Goal: Information Seeking & Learning: Check status

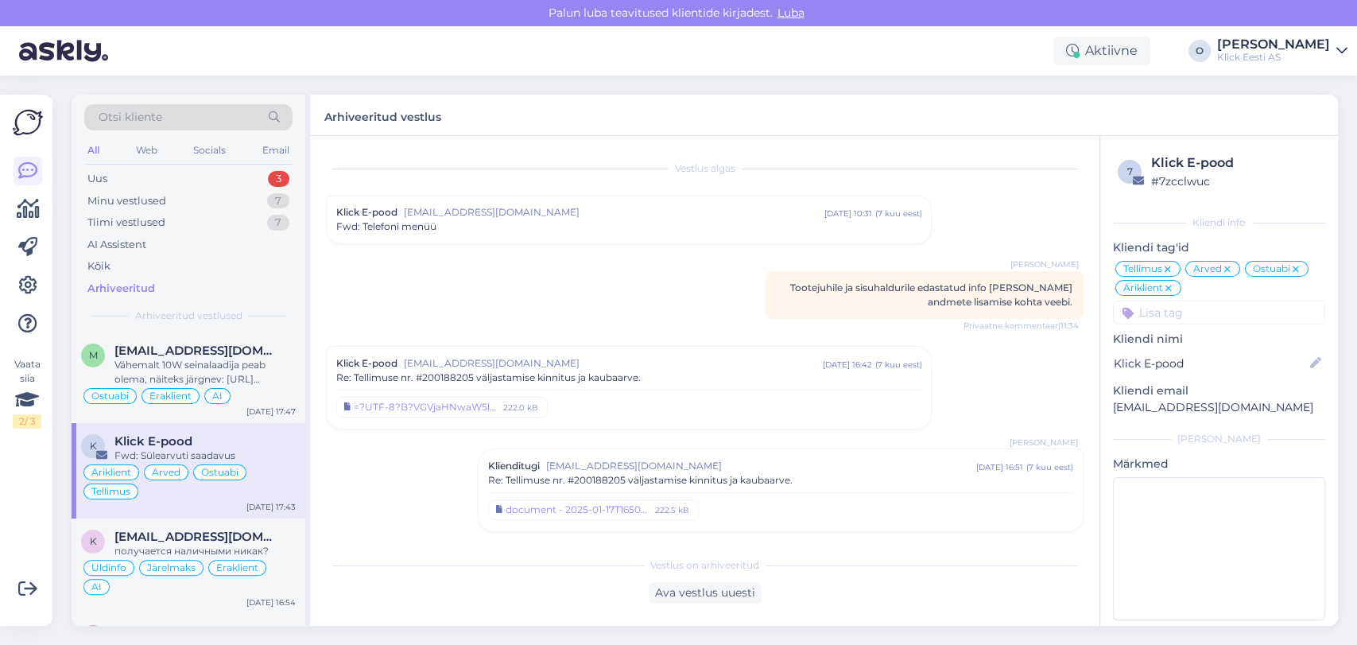
scroll to position [5251, 0]
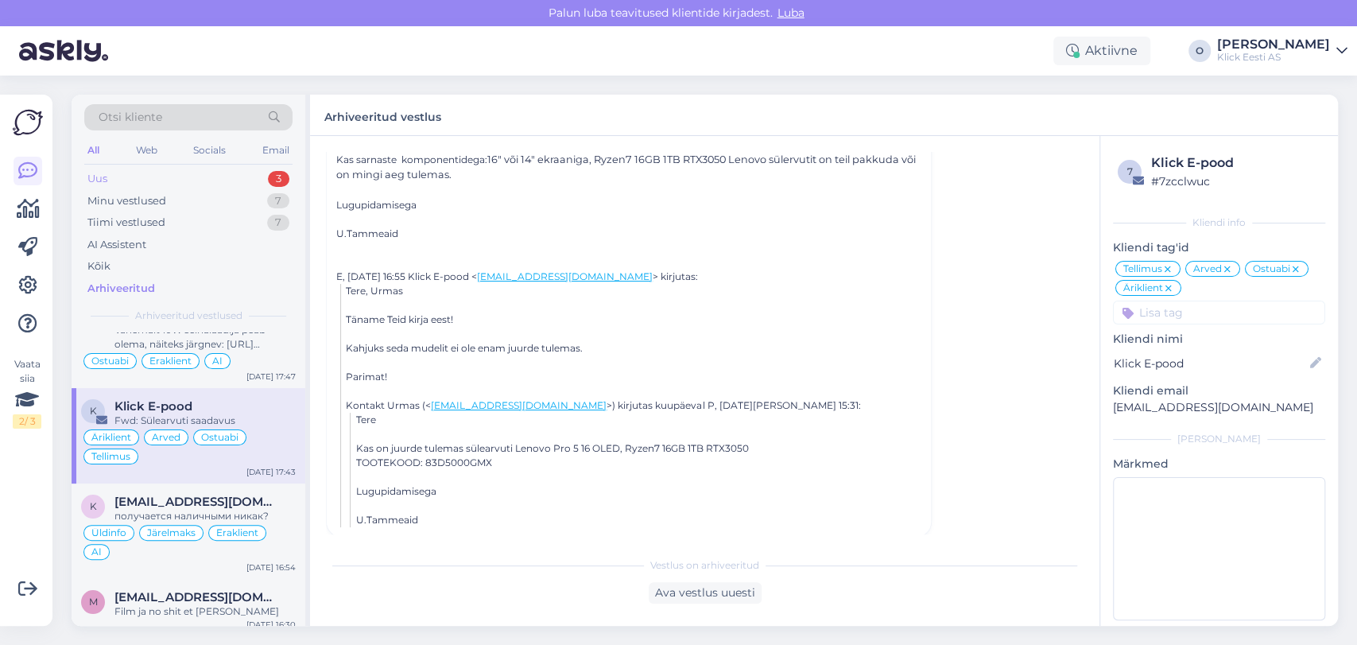
click at [207, 179] on div "Uus 3" at bounding box center [188, 179] width 208 height 22
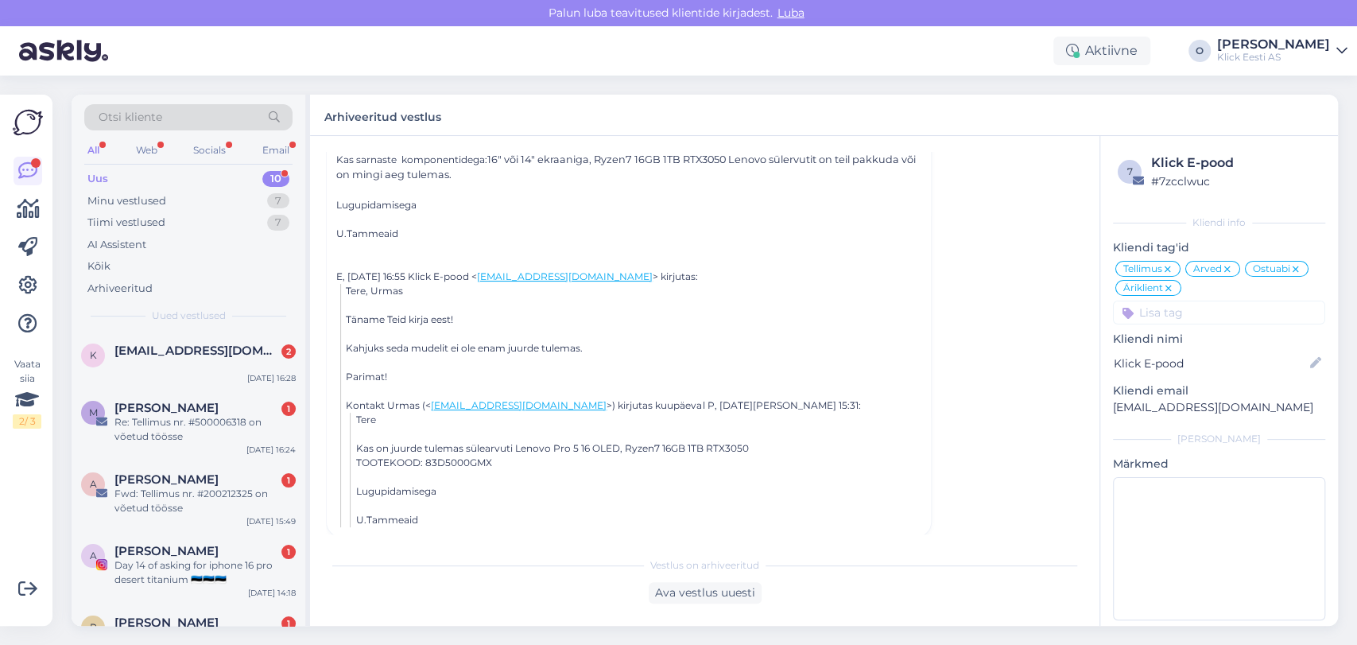
click at [207, 179] on div "Uus 10" at bounding box center [188, 179] width 208 height 22
click at [192, 425] on div "Re: Tellimus nr. #500006318 on võetud töösse" at bounding box center [204, 429] width 181 height 29
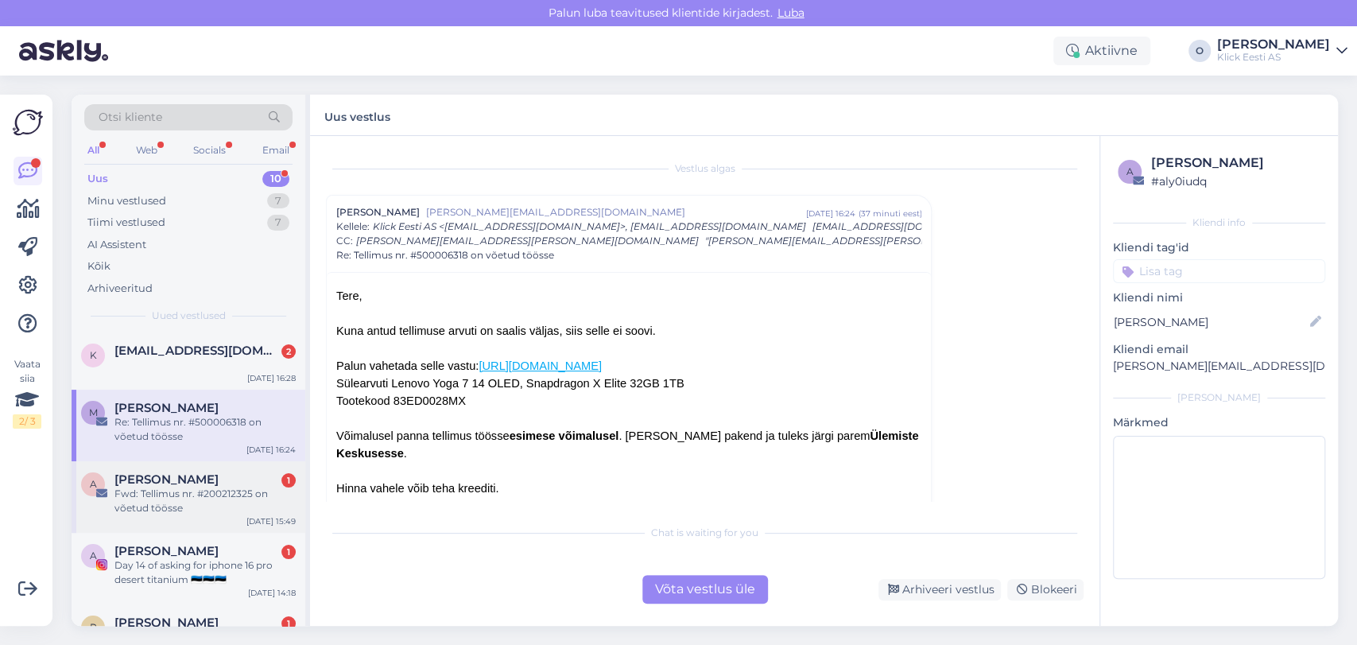
click at [174, 504] on div "Fwd: Tellimus nr. #200212325 on võetud töösse" at bounding box center [204, 500] width 181 height 29
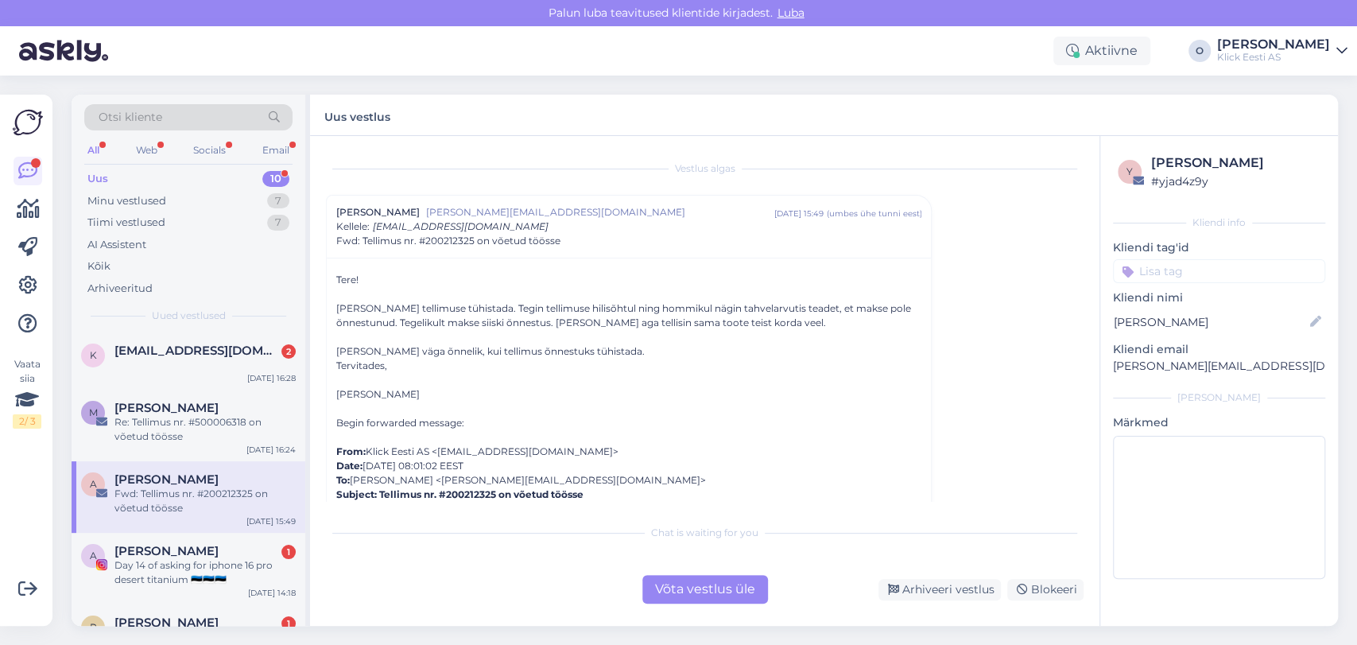
click at [387, 396] on div "[PERSON_NAME]" at bounding box center [628, 394] width 585 height 14
copy div "[PERSON_NAME]"
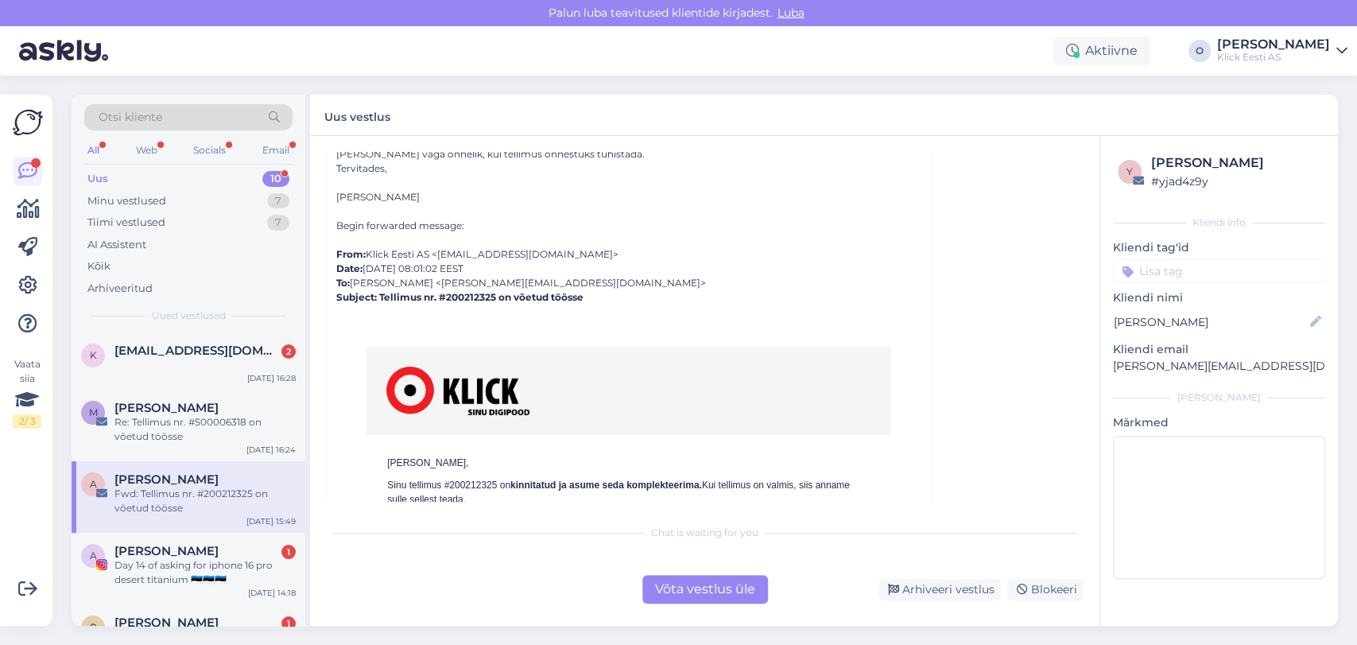
scroll to position [201, 0]
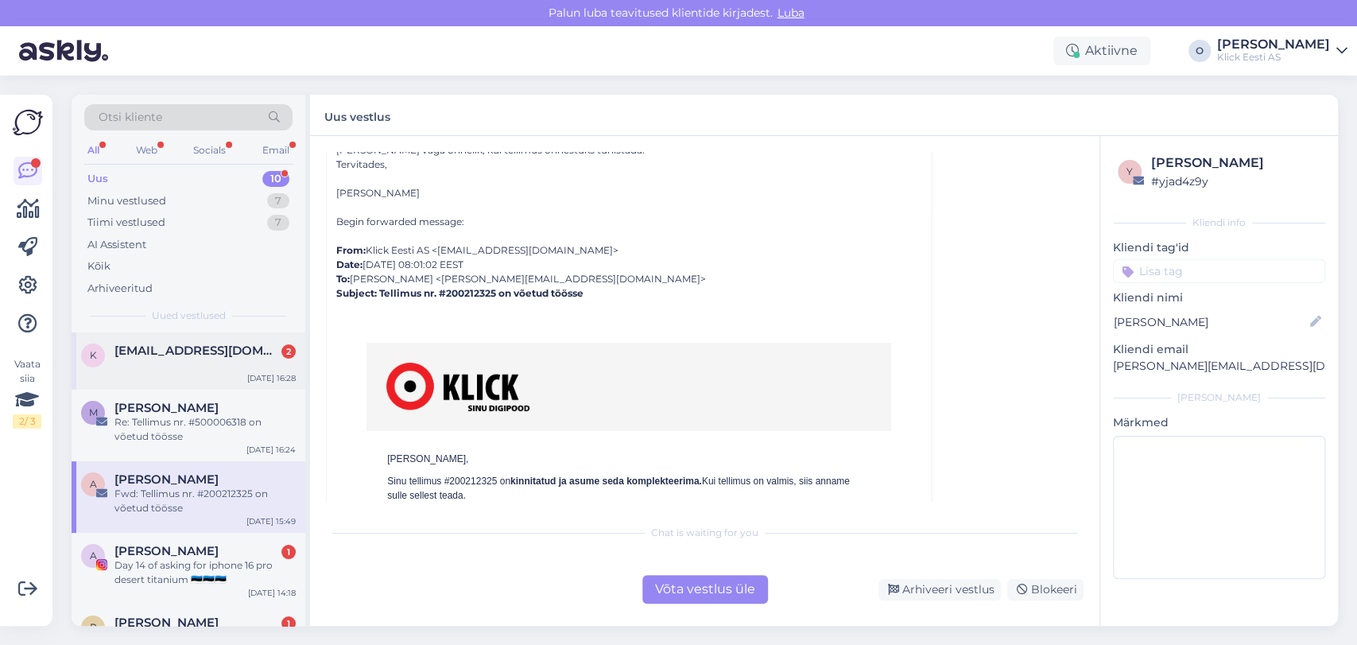
click at [192, 352] on span "[EMAIL_ADDRESS][DOMAIN_NAME]" at bounding box center [196, 350] width 165 height 14
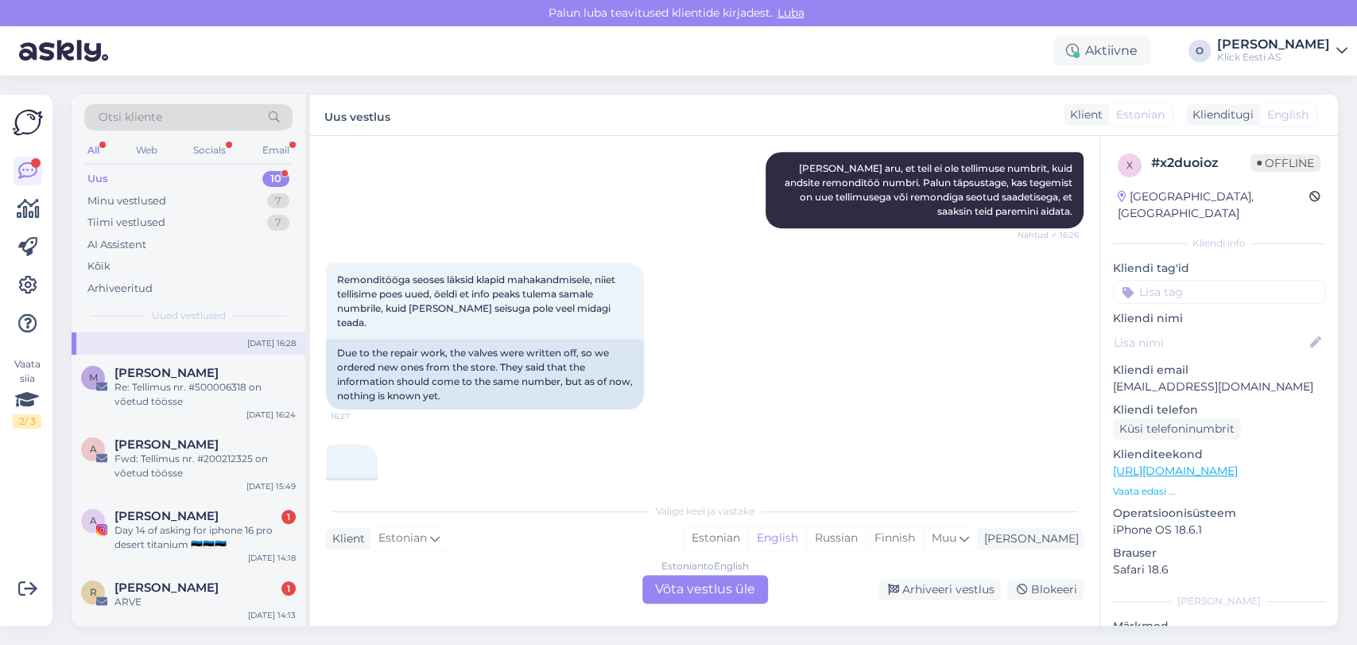
scroll to position [70, 0]
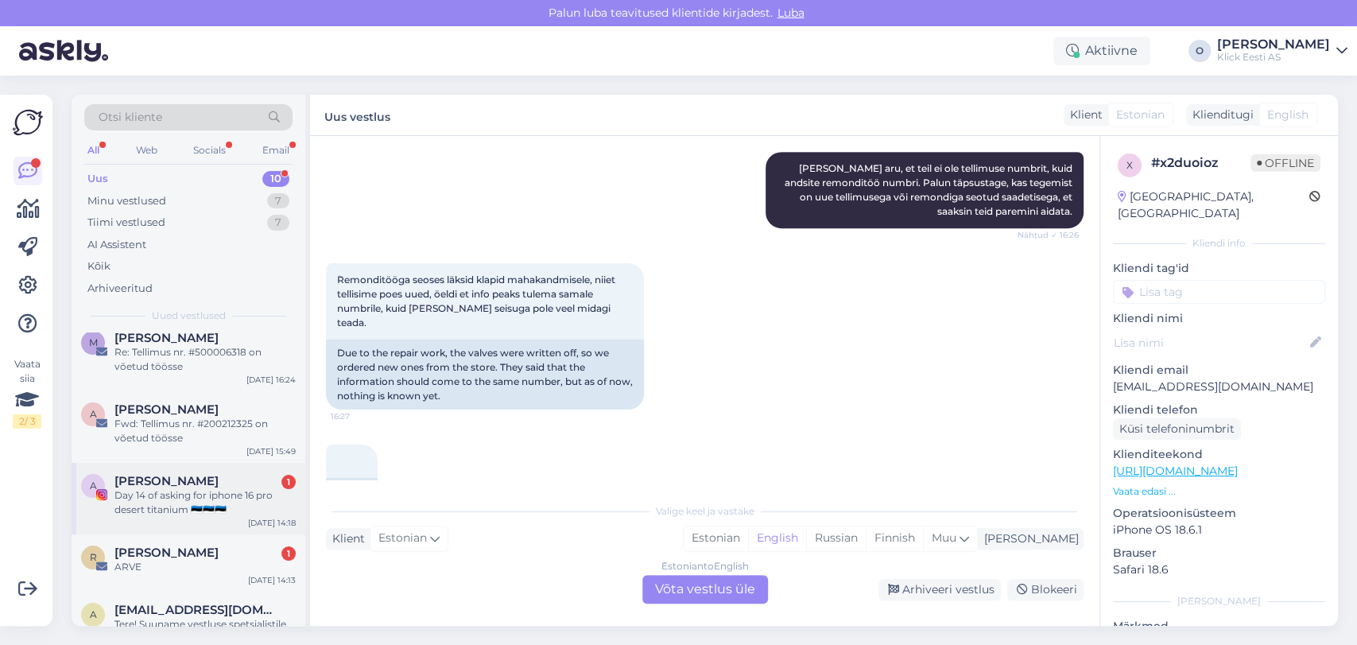
click at [191, 485] on span "[PERSON_NAME]" at bounding box center [166, 481] width 104 height 14
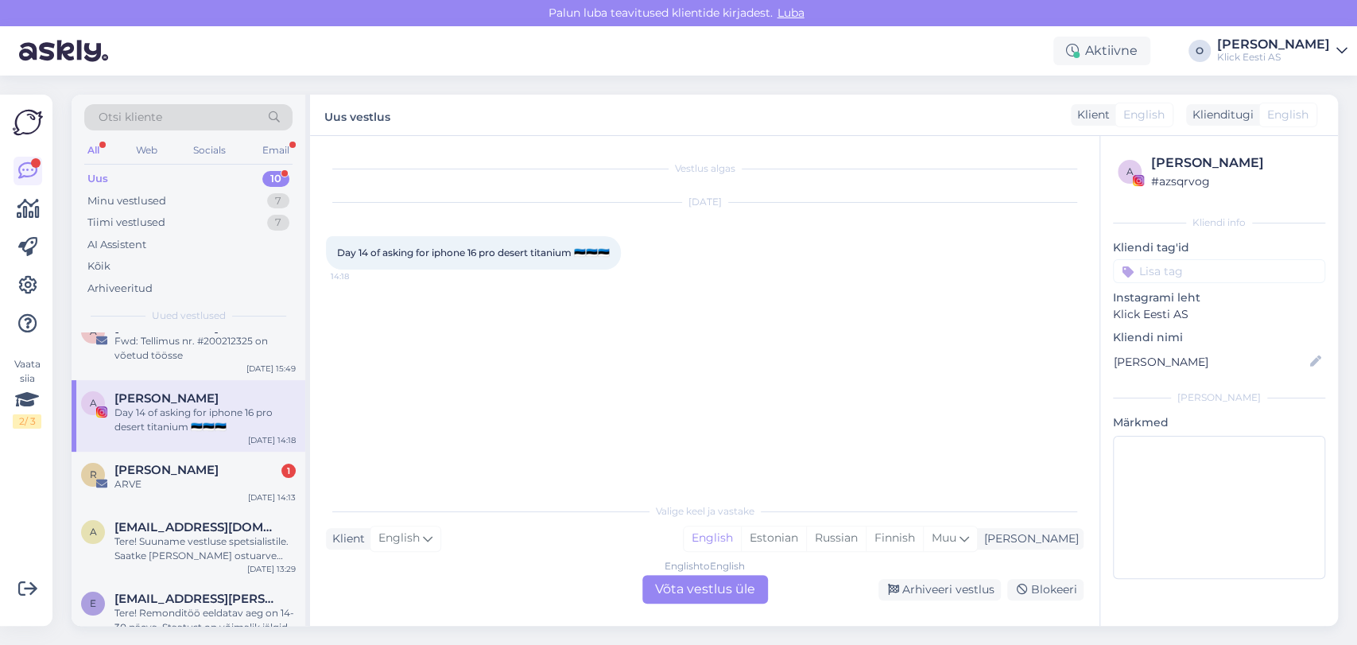
scroll to position [176, 0]
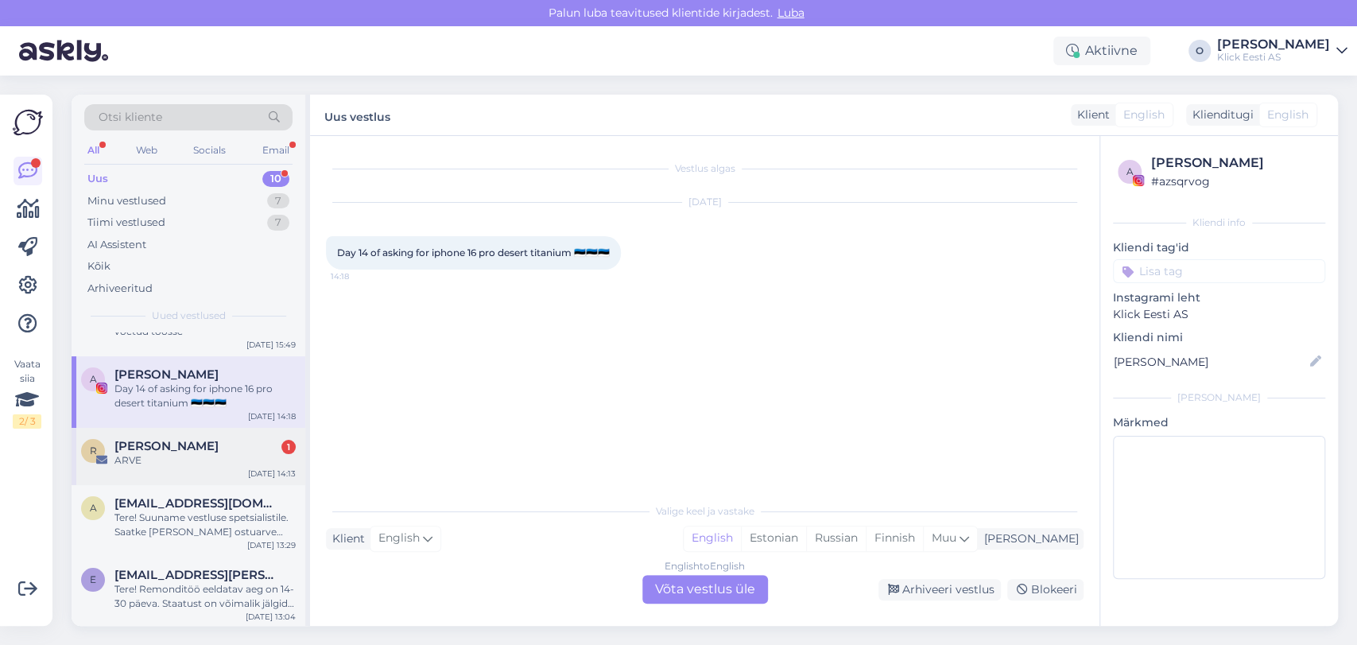
click at [165, 450] on span "[PERSON_NAME]" at bounding box center [166, 446] width 104 height 14
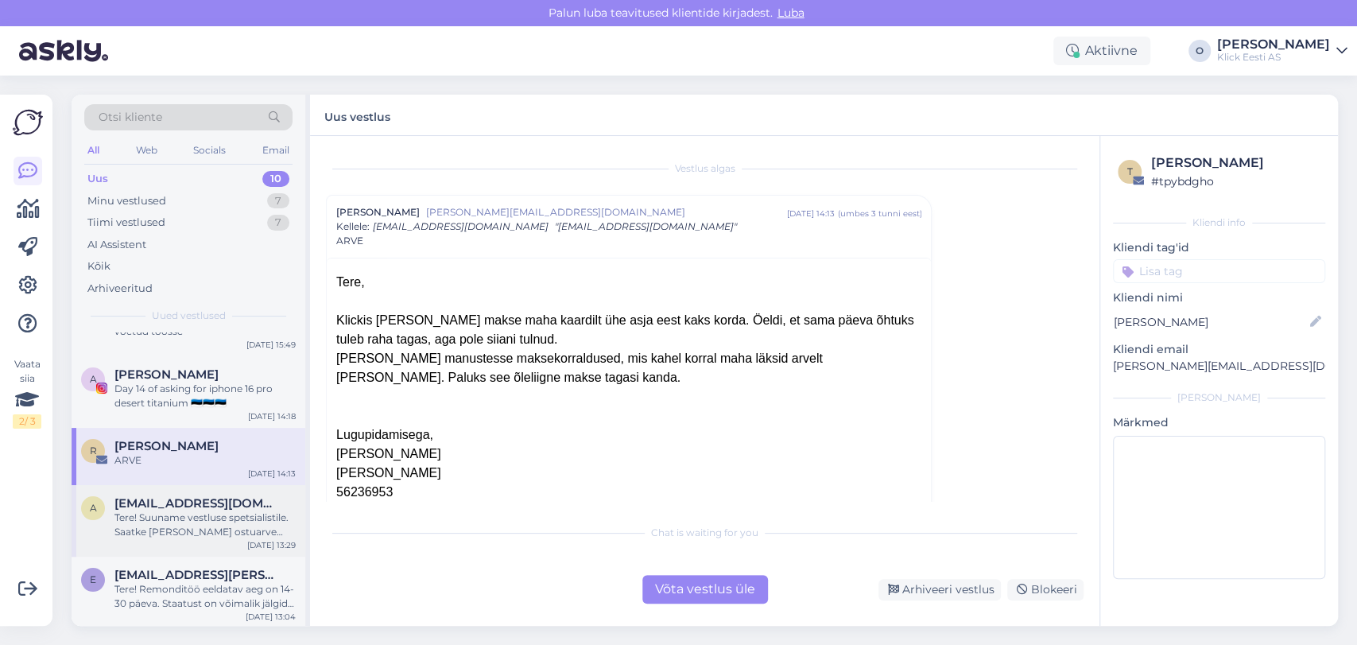
click at [165, 497] on span "[EMAIL_ADDRESS][DOMAIN_NAME]" at bounding box center [196, 503] width 165 height 14
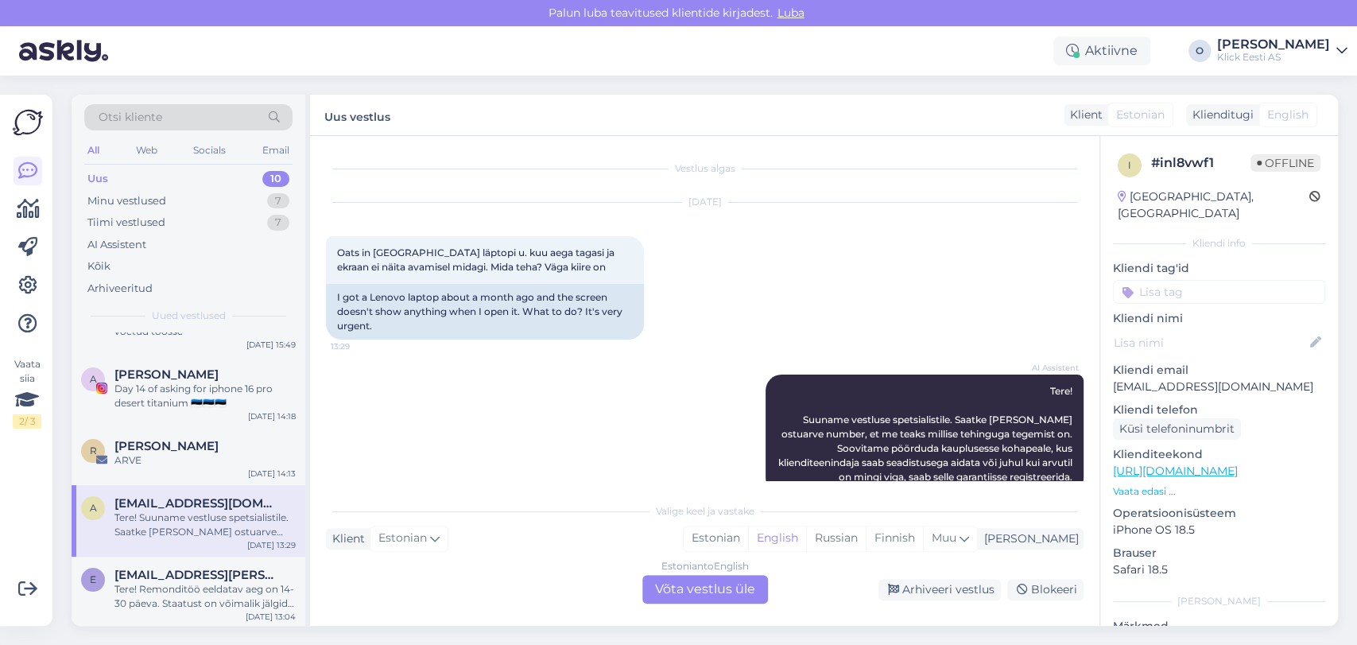
scroll to position [32, 0]
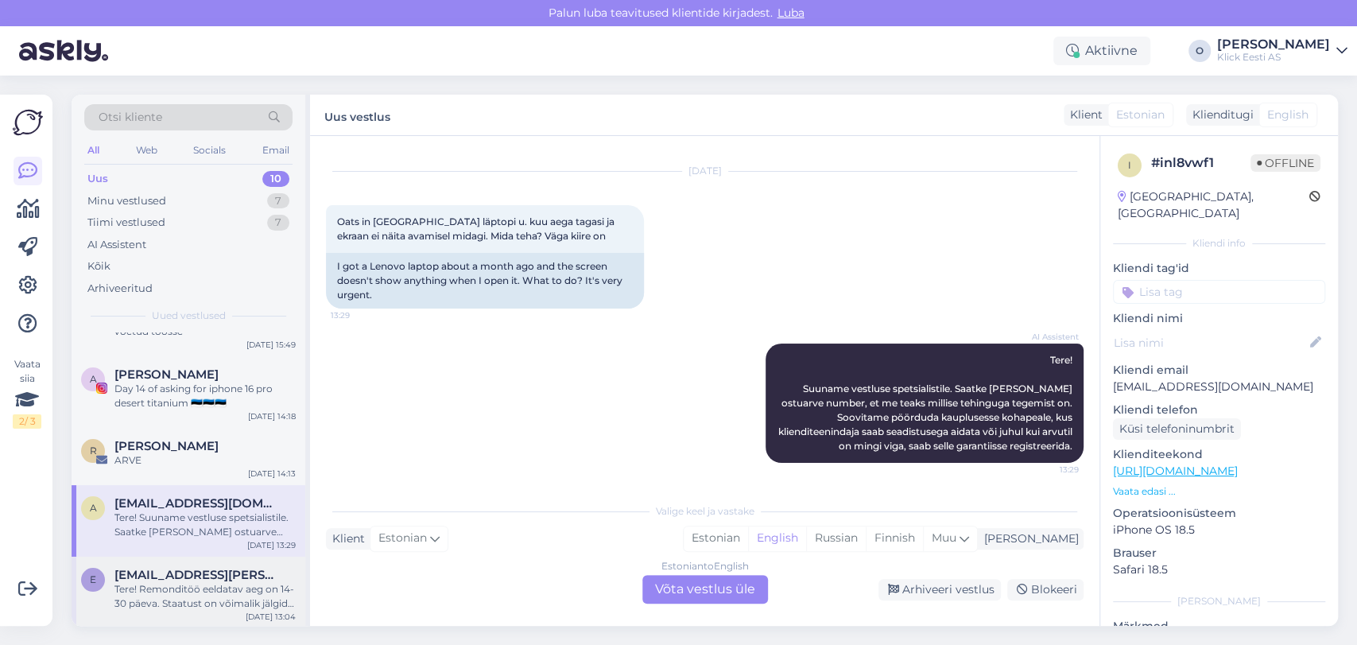
click at [170, 595] on div "Tere! Remonditöö eeldatav aeg on 14-30 päeva. Staatust on võimalik jälgida siit…" at bounding box center [204, 596] width 181 height 29
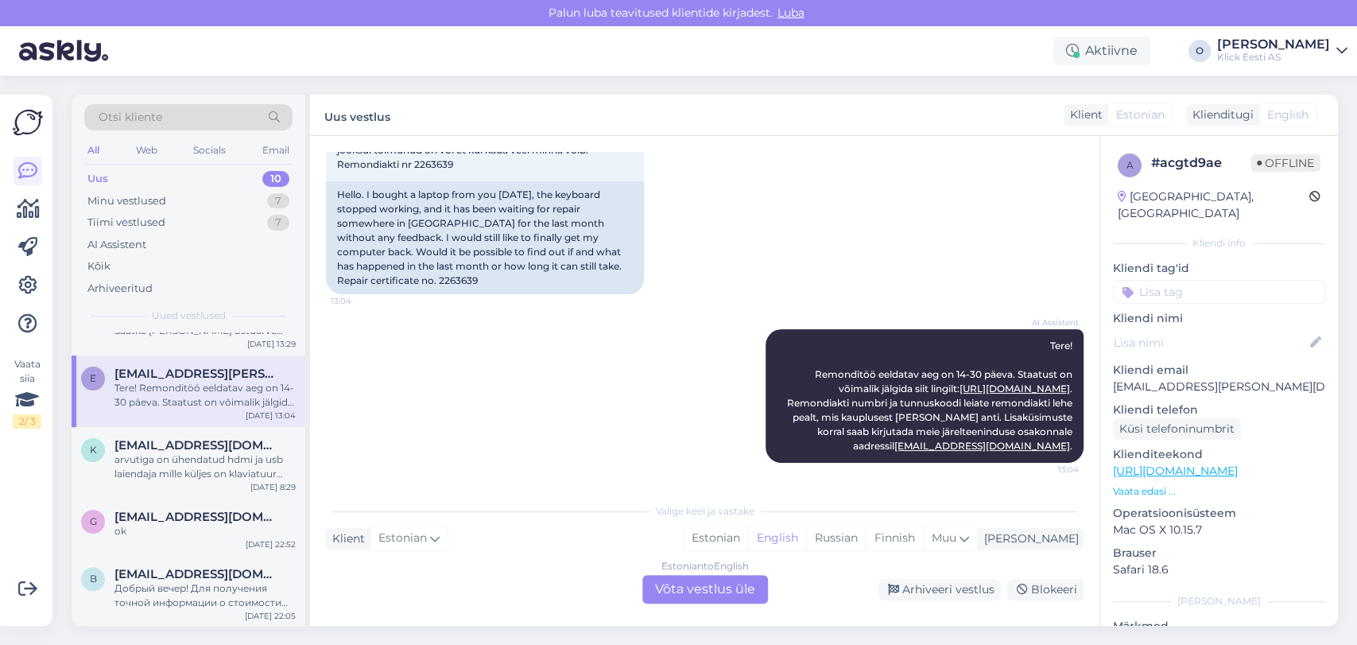
scroll to position [379, 0]
